Goal: Use online tool/utility

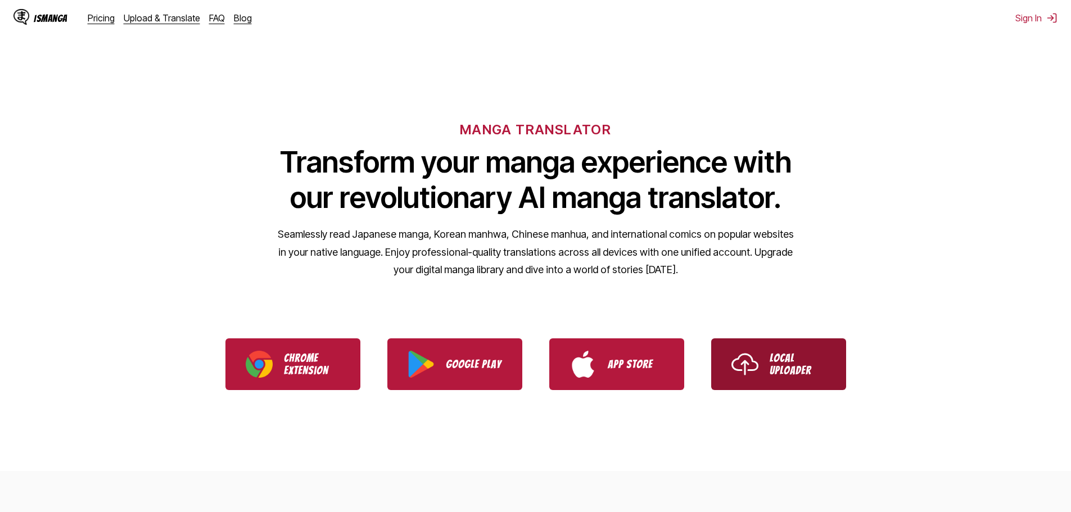
click at [747, 374] on img "Use IsManga Local Uploader" at bounding box center [745, 364] width 27 height 27
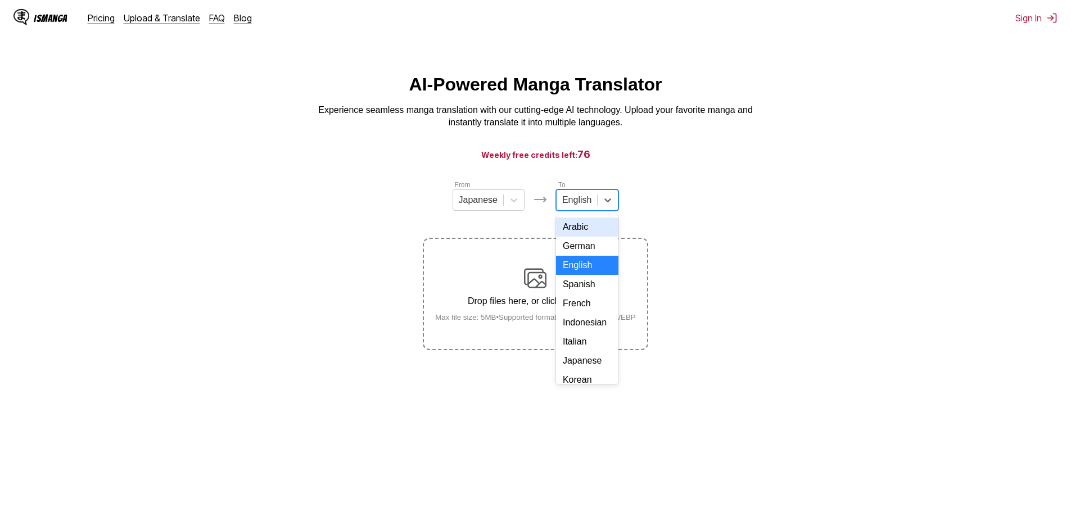
click at [575, 206] on div at bounding box center [576, 200] width 29 height 12
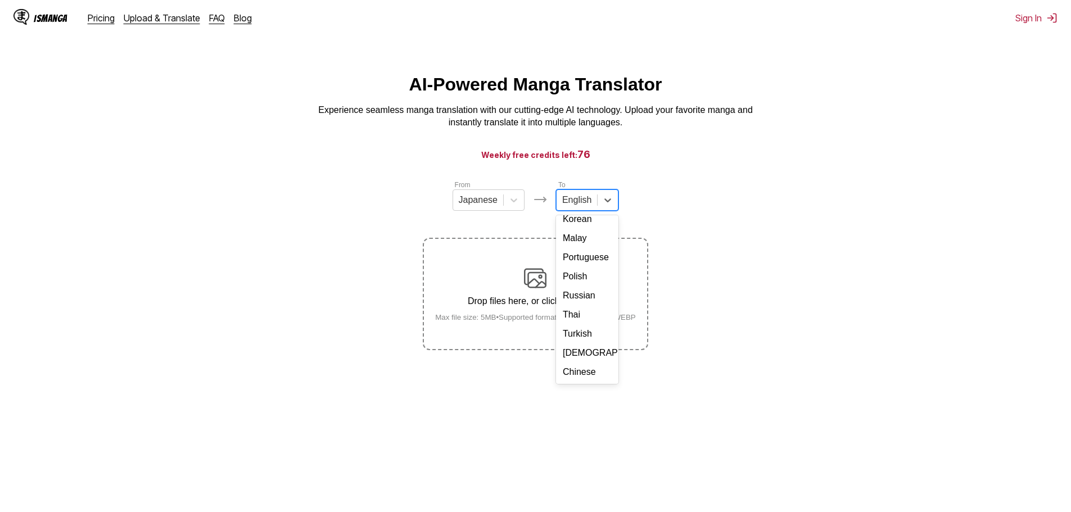
scroll to position [190, 0]
click at [586, 339] on div "Turkish" at bounding box center [587, 334] width 62 height 19
click at [523, 269] on div "Drop files here, or click to browse. Max file size: 5MB • Supported formats: JP…" at bounding box center [535, 294] width 219 height 55
click at [0, 0] on input "Drop files here, or click to browse. Max file size: 5MB • Supported formats: JP…" at bounding box center [0, 0] width 0 height 0
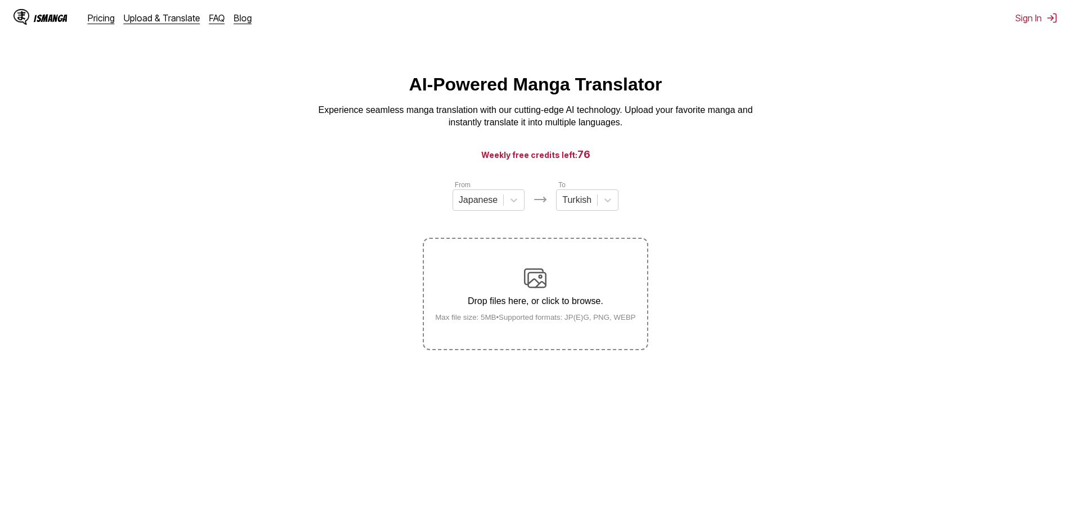
click at [548, 281] on div "Drop files here, or click to browse. Max file size: 5MB • Supported formats: JP…" at bounding box center [535, 294] width 219 height 55
click at [0, 0] on input "Drop files here, or click to browse. Max file size: 5MB • Supported formats: JP…" at bounding box center [0, 0] width 0 height 0
